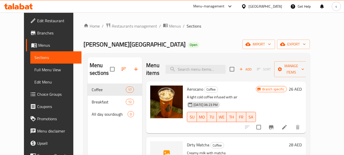
scroll to position [331, 0]
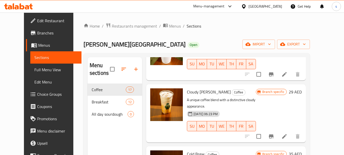
click at [37, 30] on span "Branches" at bounding box center [57, 33] width 40 height 6
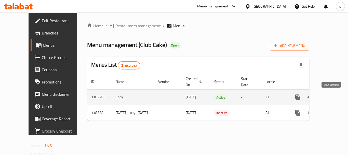
click at [333, 98] on icon "enhanced table" at bounding box center [334, 97] width 6 height 6
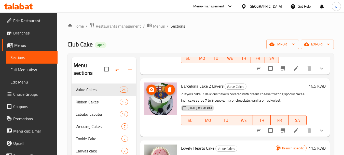
scroll to position [586, 0]
